Goal: Task Accomplishment & Management: Complete application form

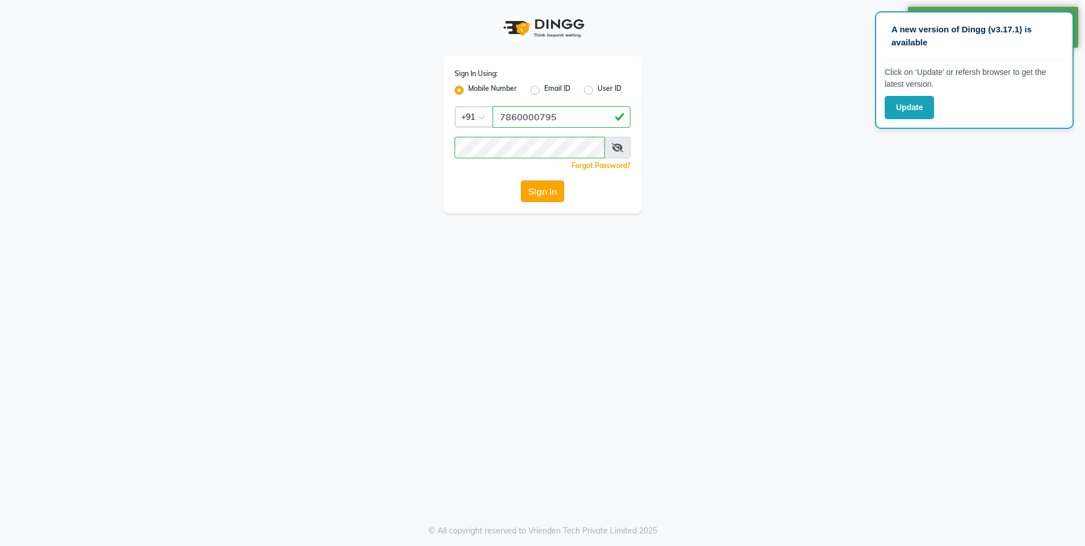
click at [537, 197] on button "Sign In" at bounding box center [542, 191] width 43 height 22
drag, startPoint x: 538, startPoint y: 193, endPoint x: 538, endPoint y: 184, distance: 9.1
click at [538, 184] on button "Sign In" at bounding box center [542, 191] width 43 height 22
click at [538, 191] on div "Sign In" at bounding box center [542, 191] width 176 height 22
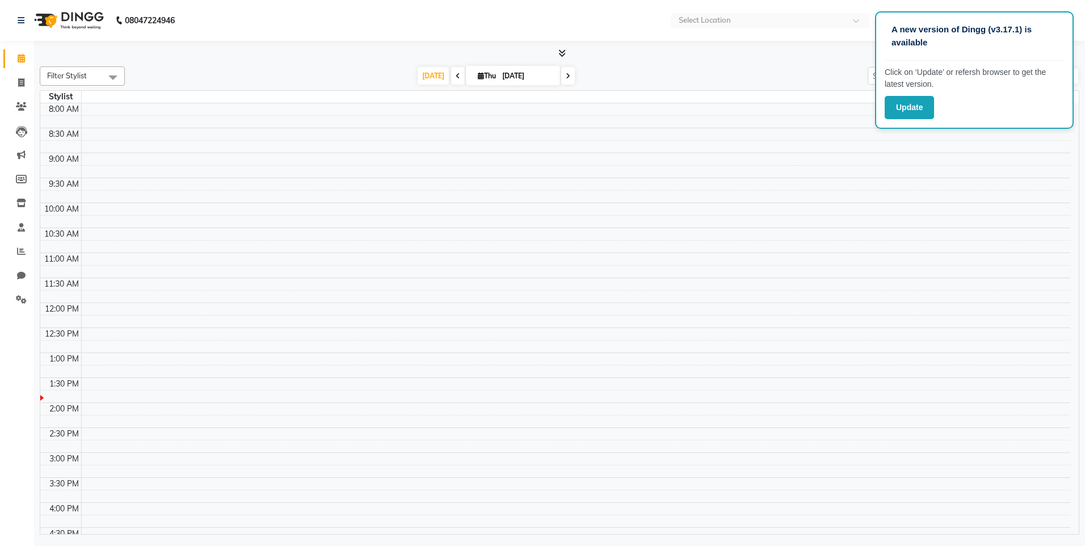
select select "en"
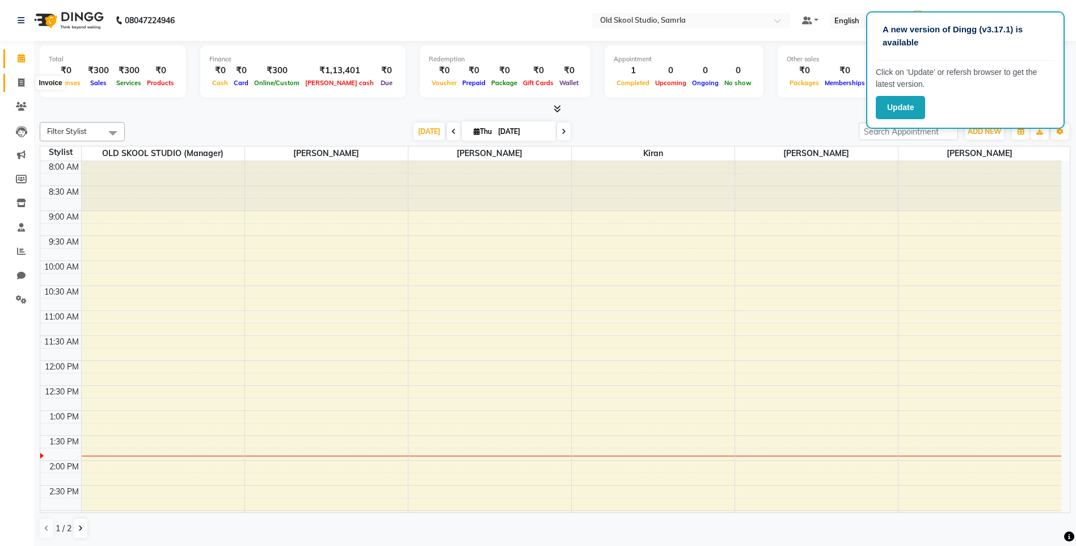
click at [18, 83] on icon at bounding box center [21, 82] width 6 height 9
select select "service"
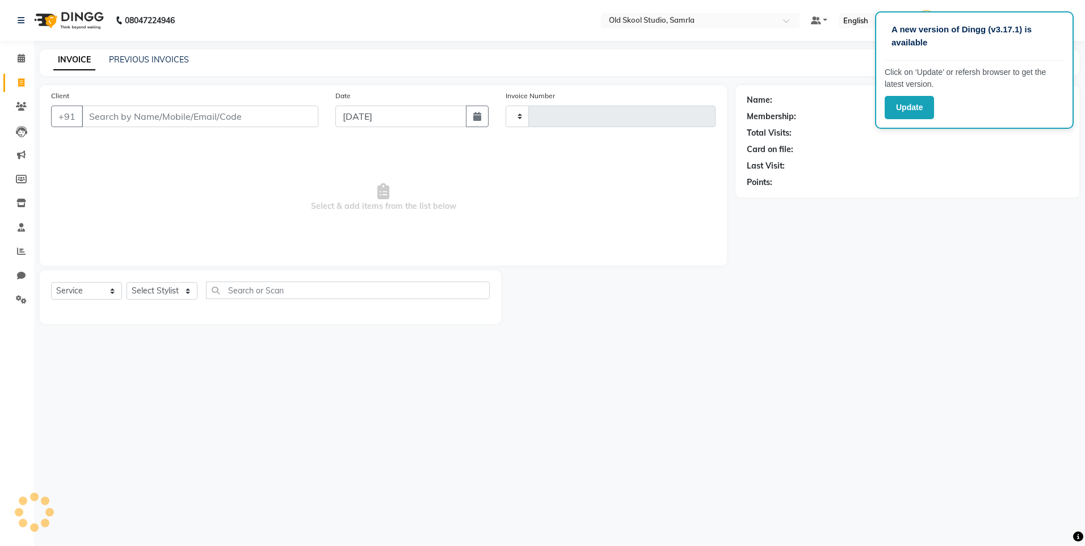
type input "0348"
select select "8041"
click at [103, 116] on input "Client" at bounding box center [200, 117] width 237 height 22
type input "7652883597"
click at [277, 117] on span "Add Client" at bounding box center [289, 116] width 45 height 11
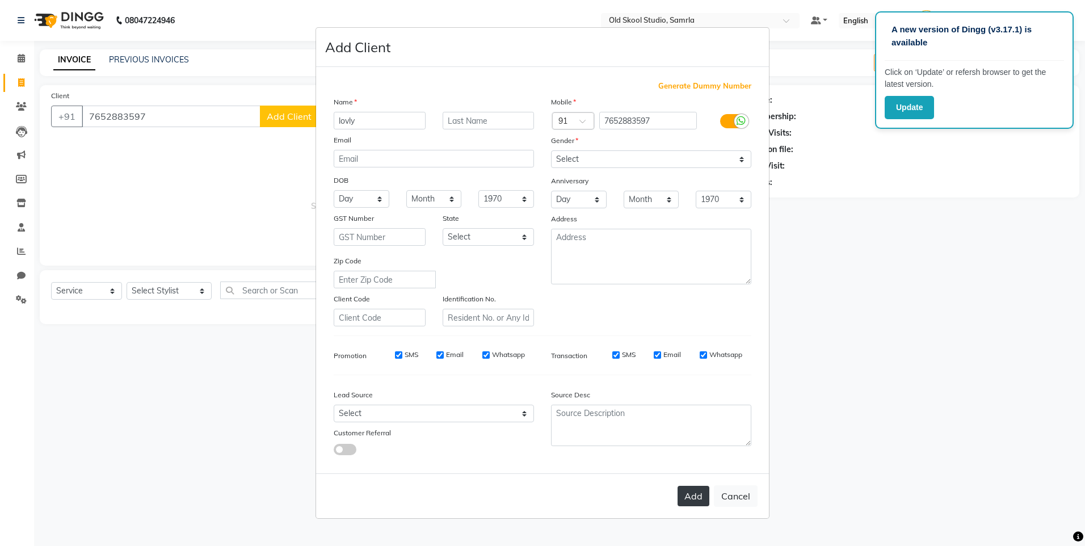
type input "lovly"
click at [685, 504] on button "Add" at bounding box center [693, 496] width 32 height 20
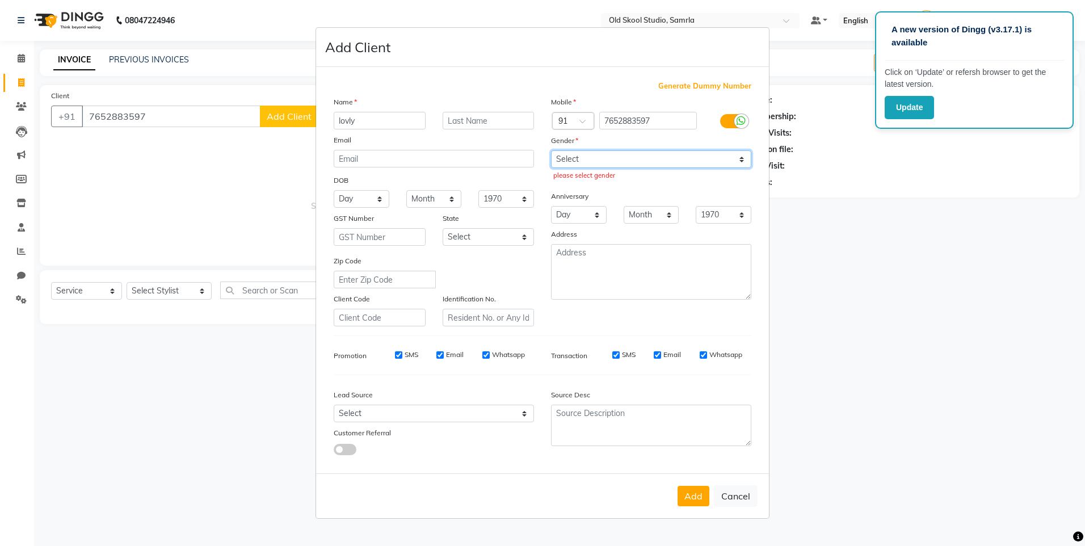
click at [741, 158] on select "Select [DEMOGRAPHIC_DATA] [DEMOGRAPHIC_DATA] Other Prefer Not To Say" at bounding box center [651, 159] width 200 height 18
select select "[DEMOGRAPHIC_DATA]"
click at [551, 150] on select "Select [DEMOGRAPHIC_DATA] [DEMOGRAPHIC_DATA] Other Prefer Not To Say" at bounding box center [651, 159] width 200 height 18
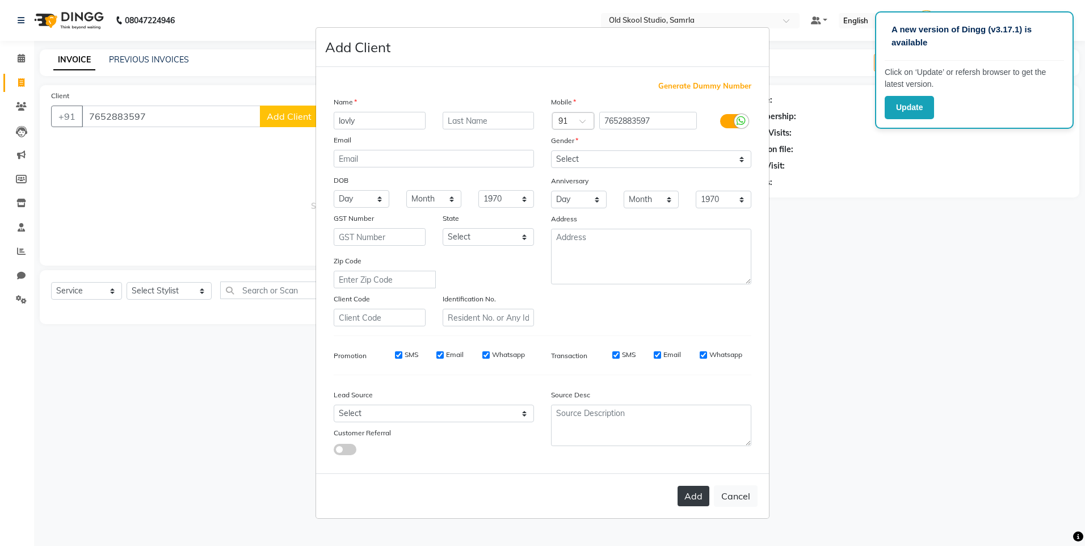
click at [693, 490] on button "Add" at bounding box center [693, 496] width 32 height 20
select select
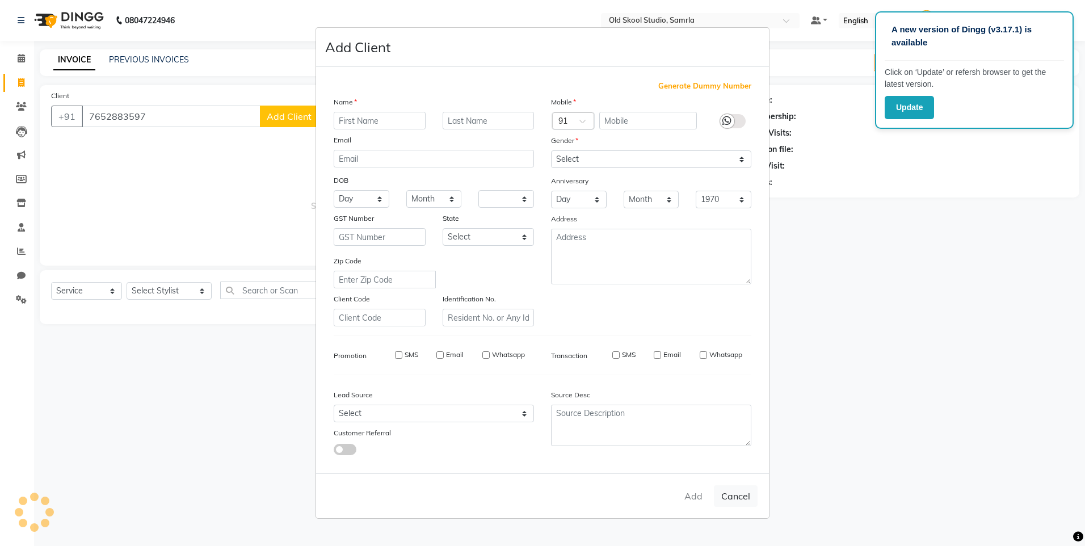
select select
checkbox input "false"
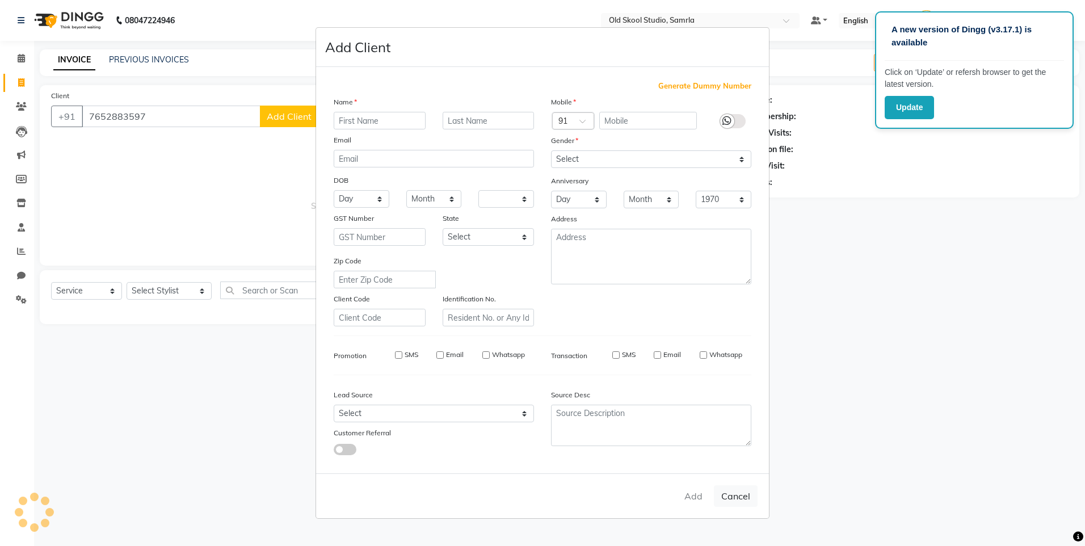
checkbox input "false"
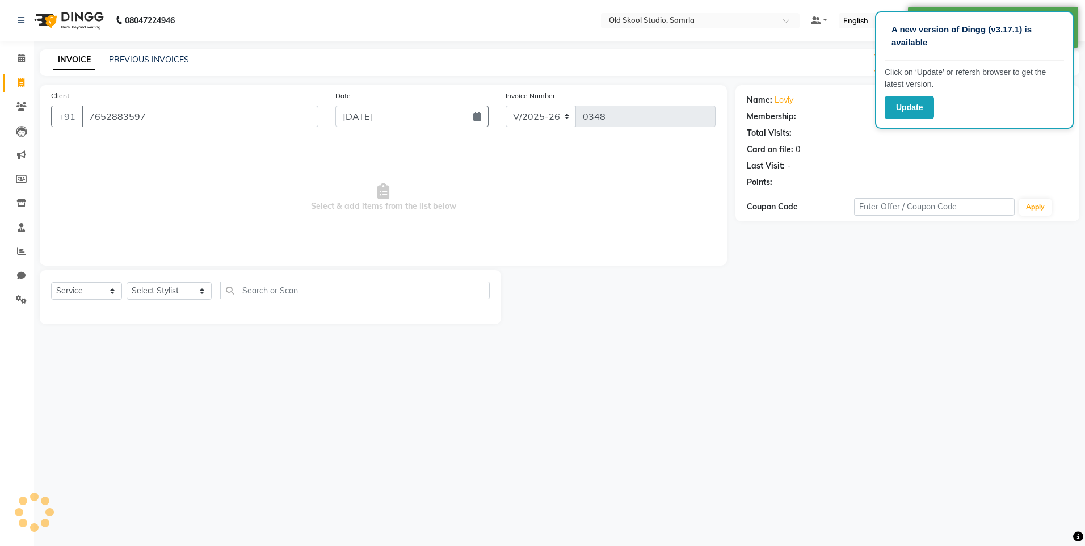
select select "1: Object"
click at [202, 288] on select "Select Stylist [PERSON_NAME] kiran [PERSON_NAME] [PERSON_NAME] OLD SKOOL STUDIO…" at bounding box center [169, 291] width 85 height 18
select select "85585"
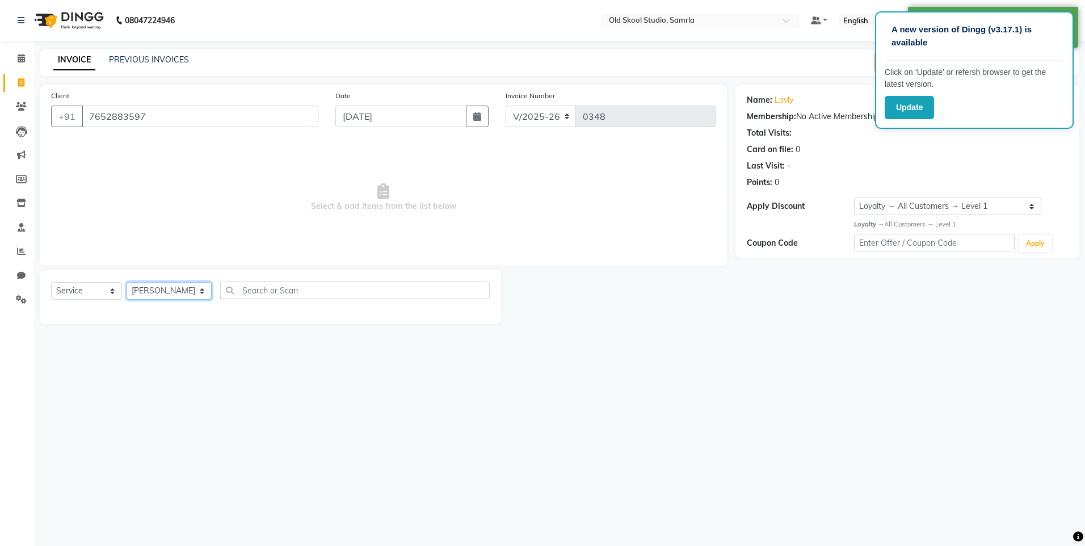
click at [127, 282] on select "Select Stylist [PERSON_NAME] kiran [PERSON_NAME] [PERSON_NAME] OLD SKOOL STUDIO…" at bounding box center [169, 291] width 85 height 18
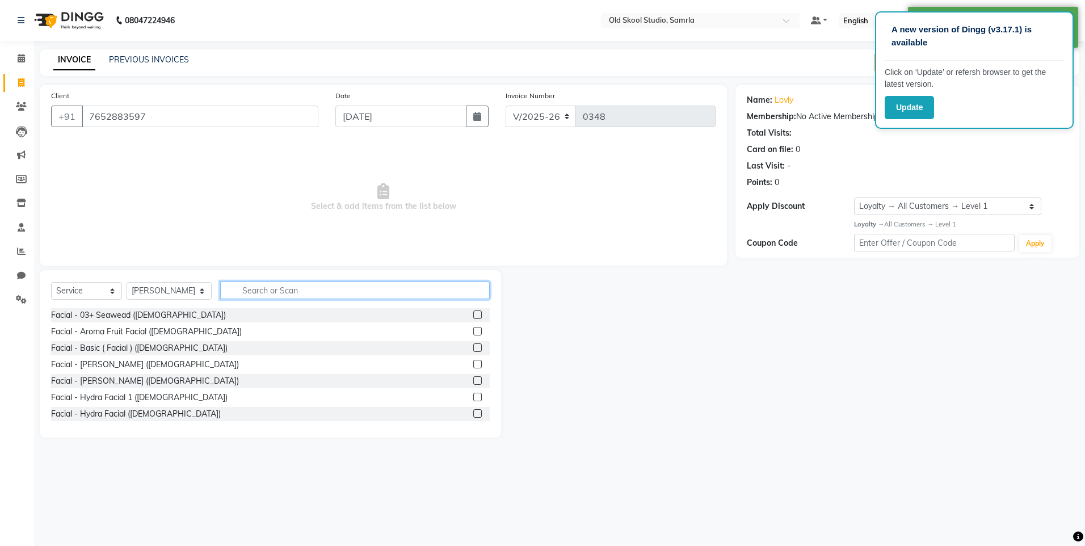
click at [272, 293] on input "text" at bounding box center [355, 290] width 270 height 18
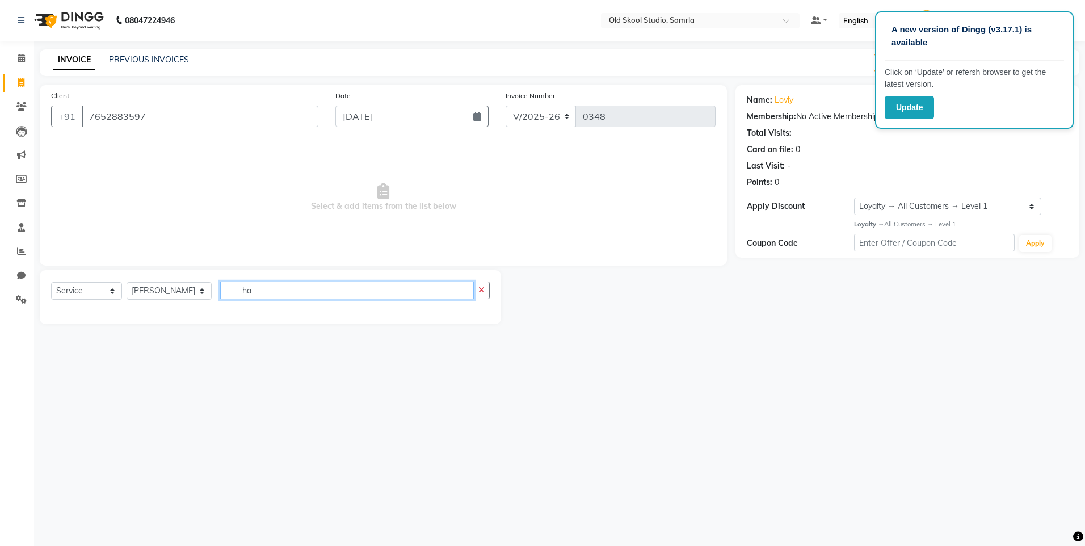
type input "h"
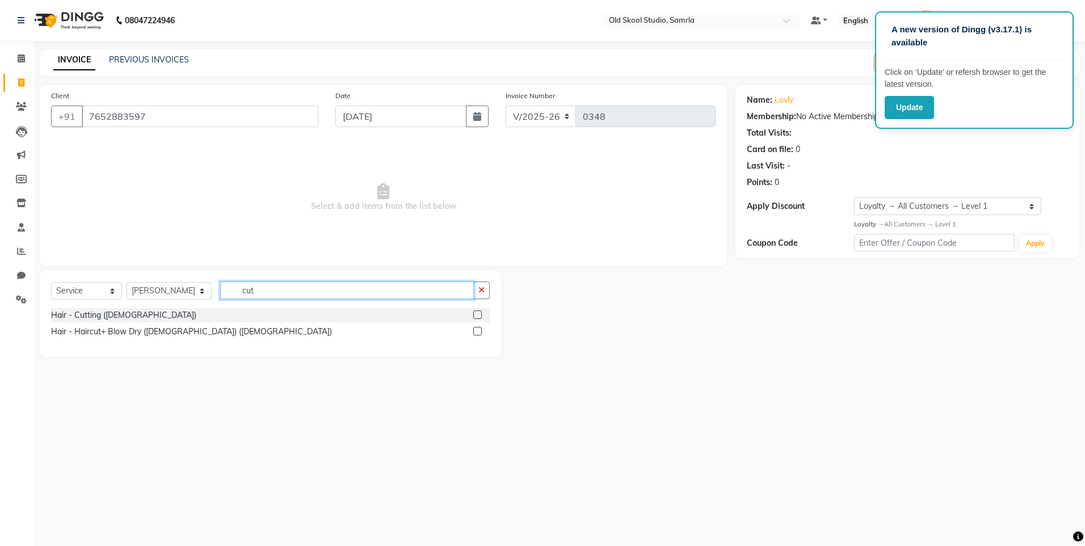
type input "cut"
click at [477, 313] on label at bounding box center [477, 314] width 9 height 9
click at [477, 313] on input "checkbox" at bounding box center [476, 314] width 7 height 7
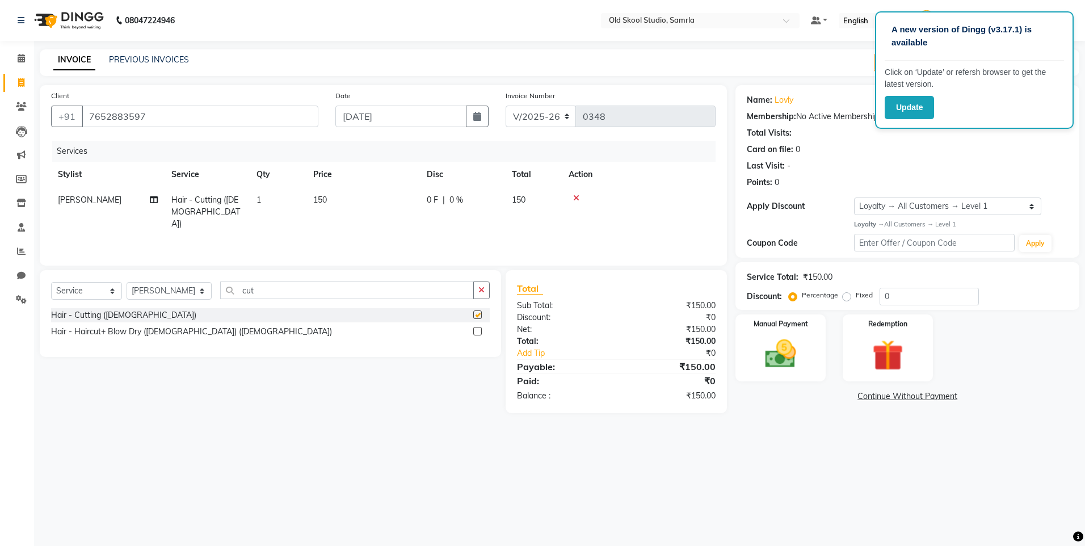
checkbox input "false"
click at [755, 354] on div "Manual Payment" at bounding box center [781, 348] width 94 height 70
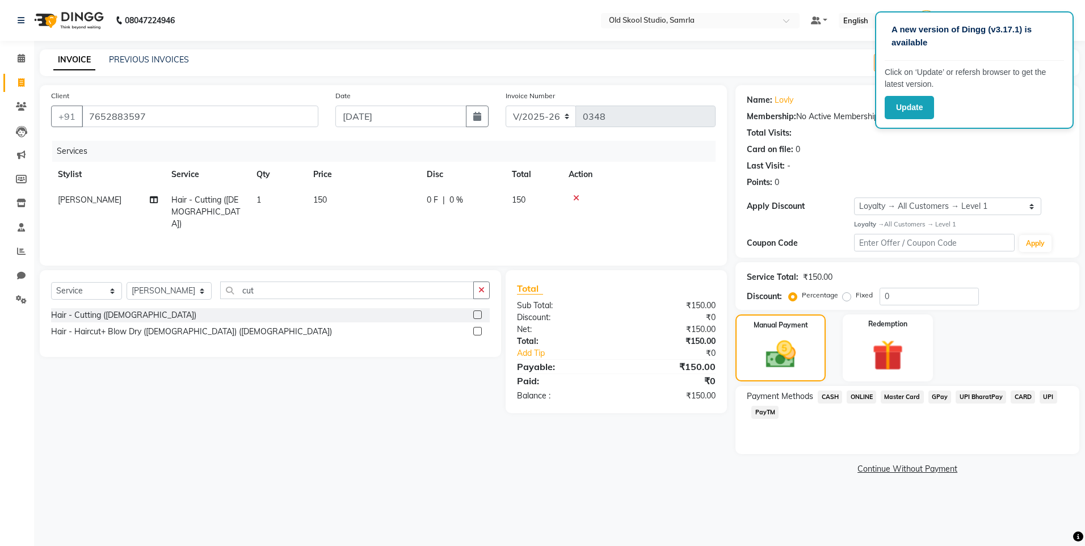
click at [870, 398] on span "ONLINE" at bounding box center [862, 396] width 30 height 13
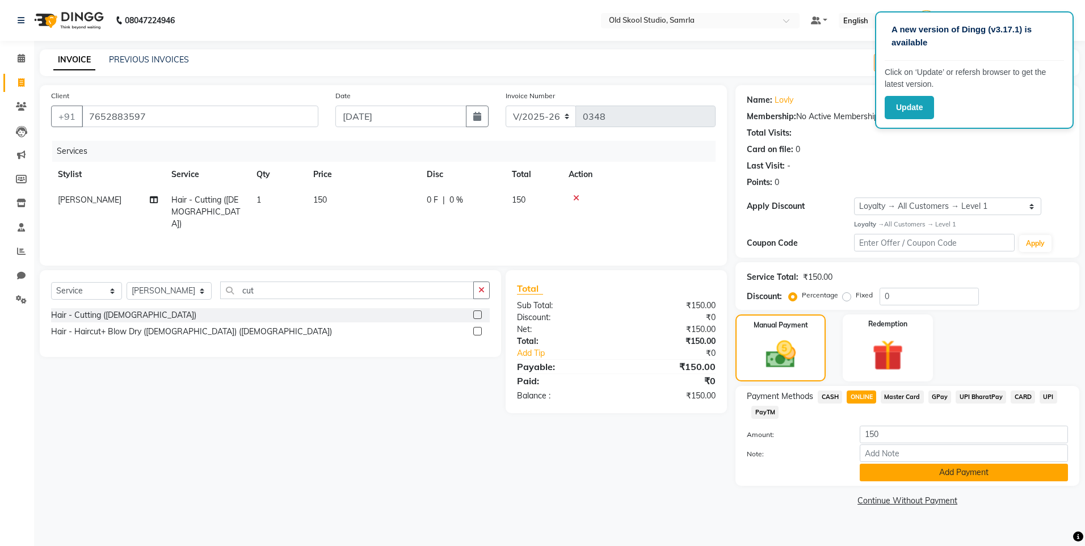
click at [955, 472] on button "Add Payment" at bounding box center [964, 473] width 208 height 18
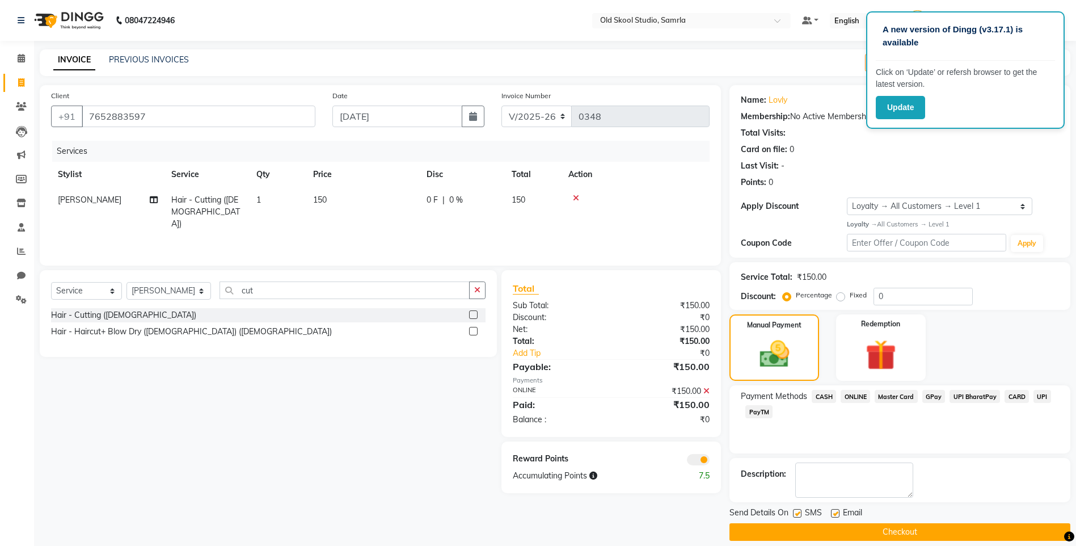
click at [857, 393] on span "ONLINE" at bounding box center [856, 396] width 30 height 13
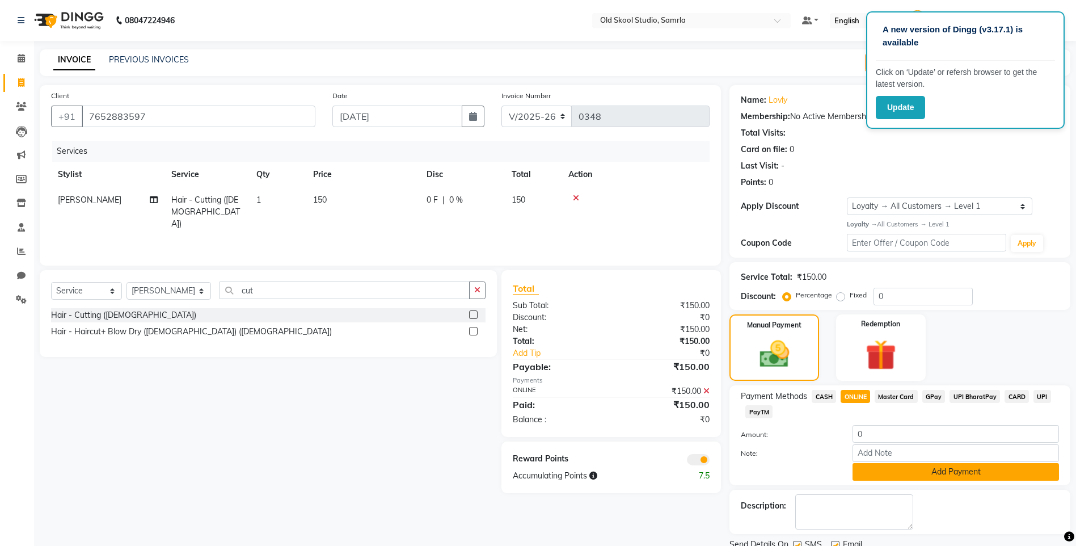
click at [903, 475] on button "Add Payment" at bounding box center [956, 472] width 207 height 18
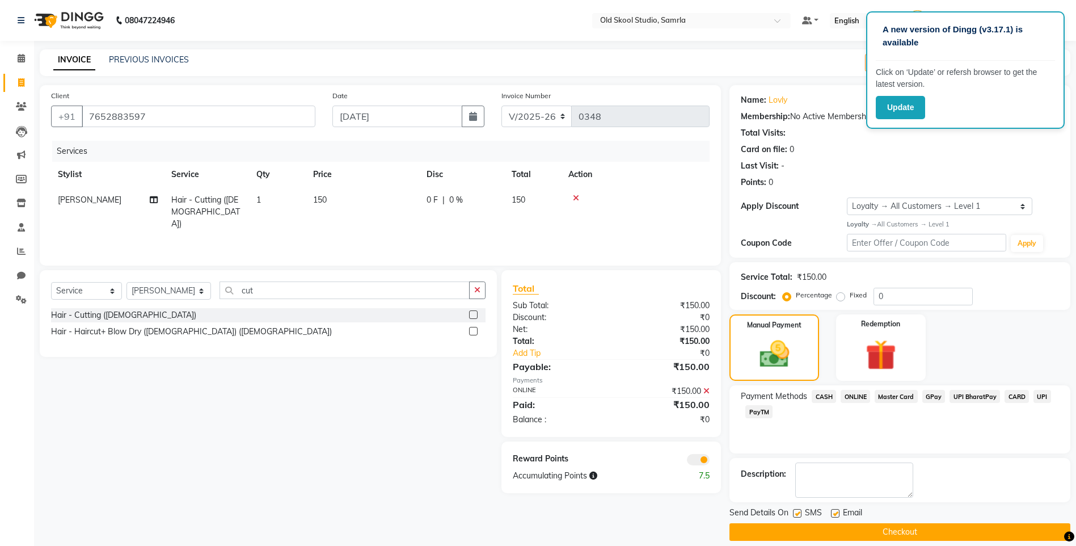
click at [904, 537] on button "Checkout" at bounding box center [900, 532] width 341 height 18
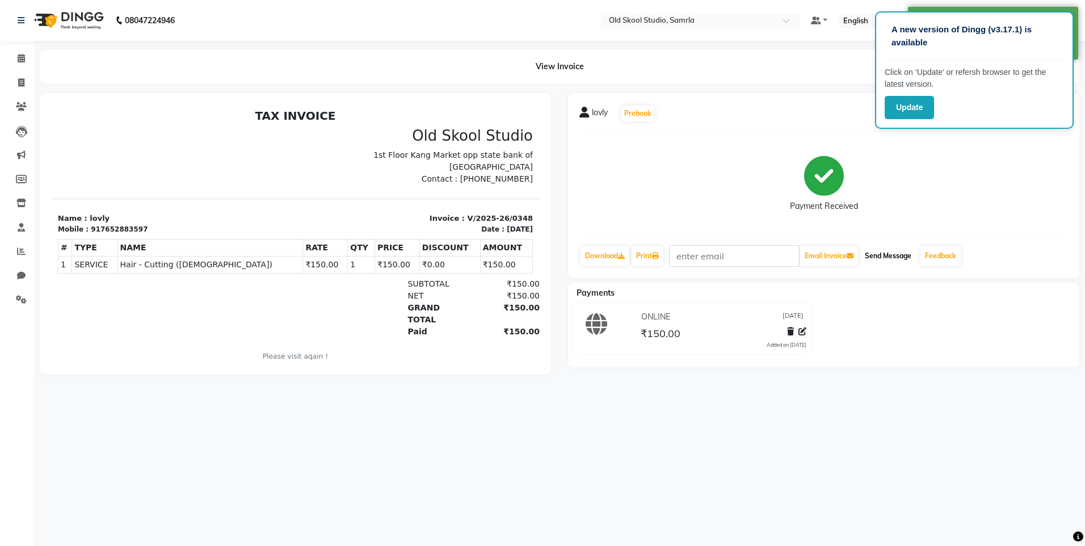
click at [902, 250] on button "Send Message" at bounding box center [888, 255] width 56 height 19
click at [933, 261] on link "Feedback" at bounding box center [940, 255] width 40 height 19
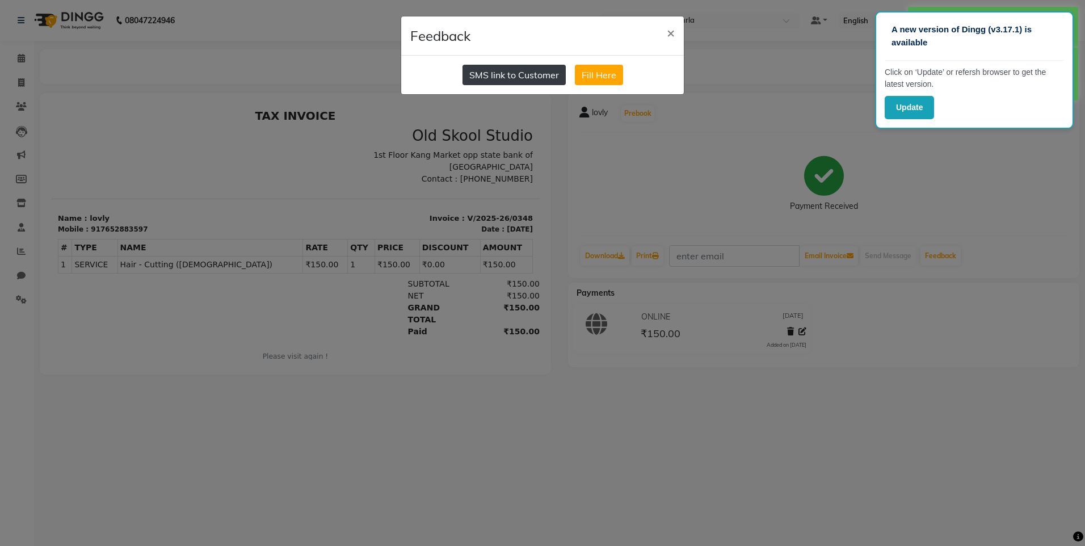
click at [483, 77] on button "SMS link to Customer" at bounding box center [513, 75] width 103 height 20
